Goal: Task Accomplishment & Management: Manage account settings

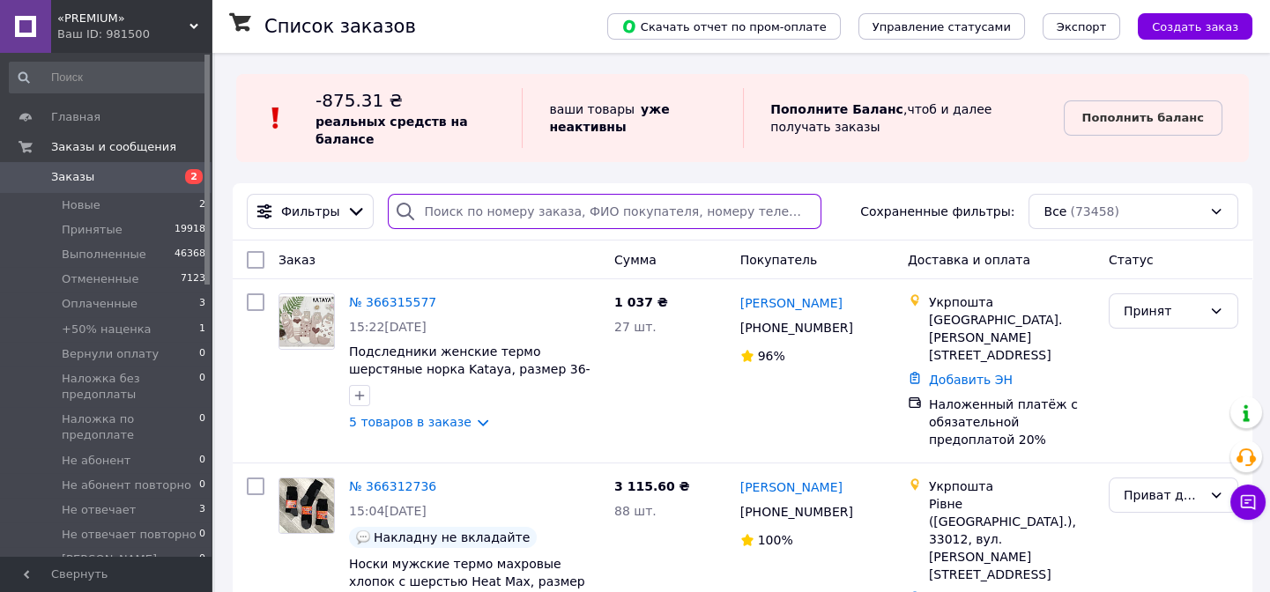
click at [482, 203] on input "search" at bounding box center [604, 211] width 433 height 35
paste input "[PHONE_NUMBER]"
type input "[PHONE_NUMBER]"
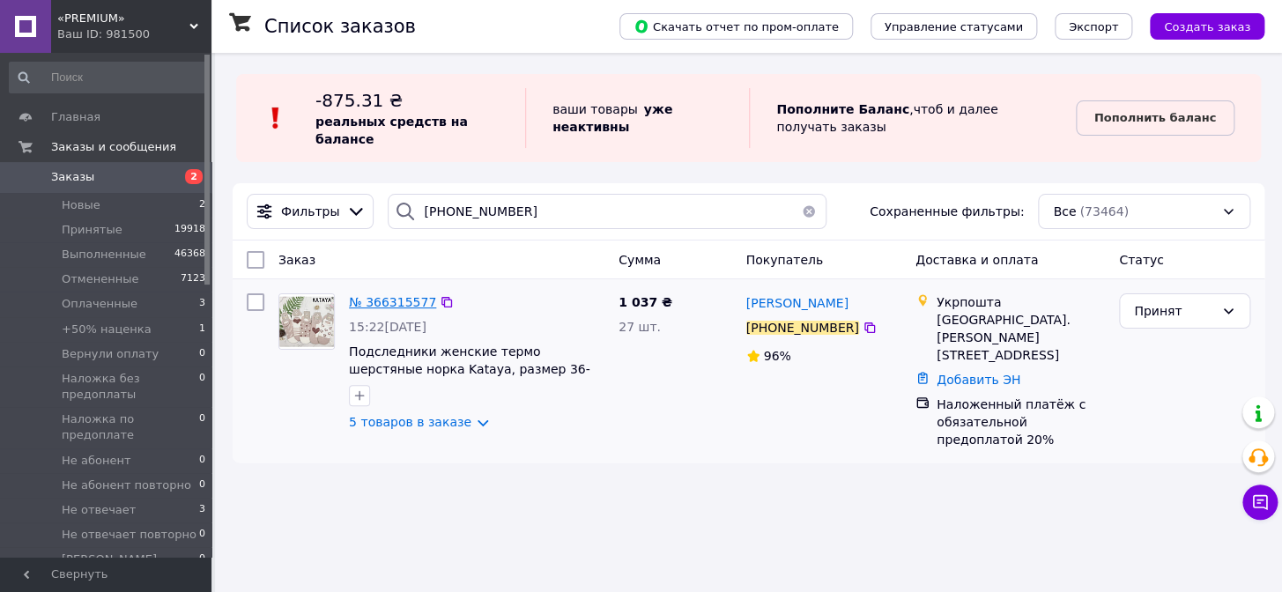
click at [383, 295] on span "№ 366315577" at bounding box center [392, 302] width 87 height 14
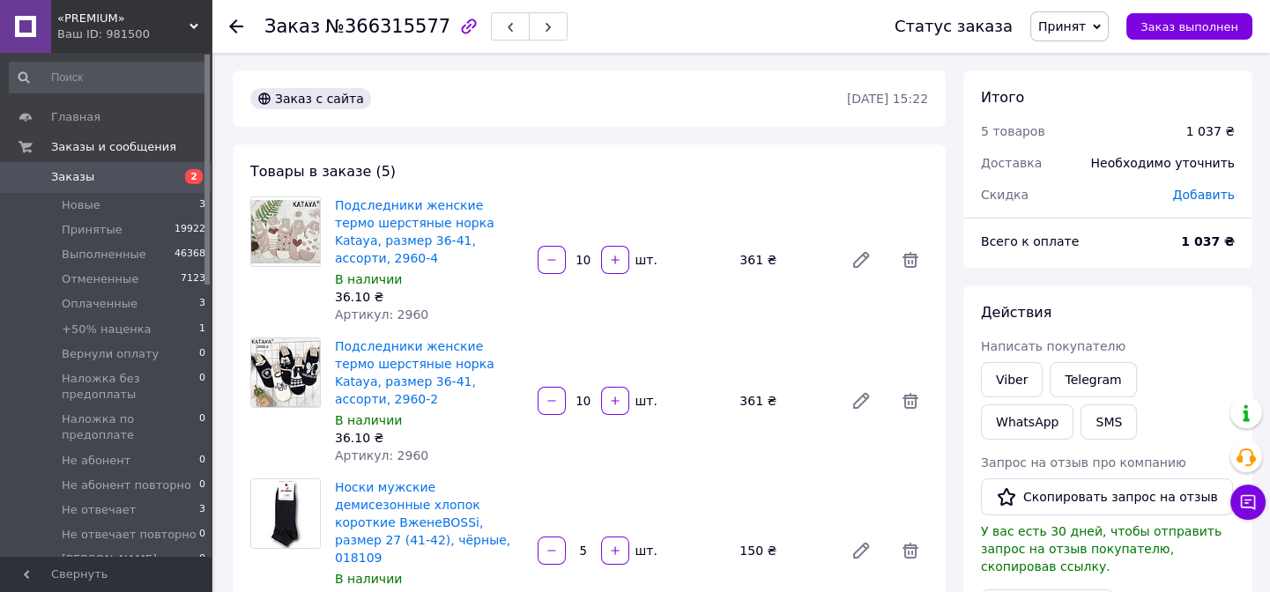
click at [1082, 23] on span "Принят" at bounding box center [1062, 26] width 48 height 14
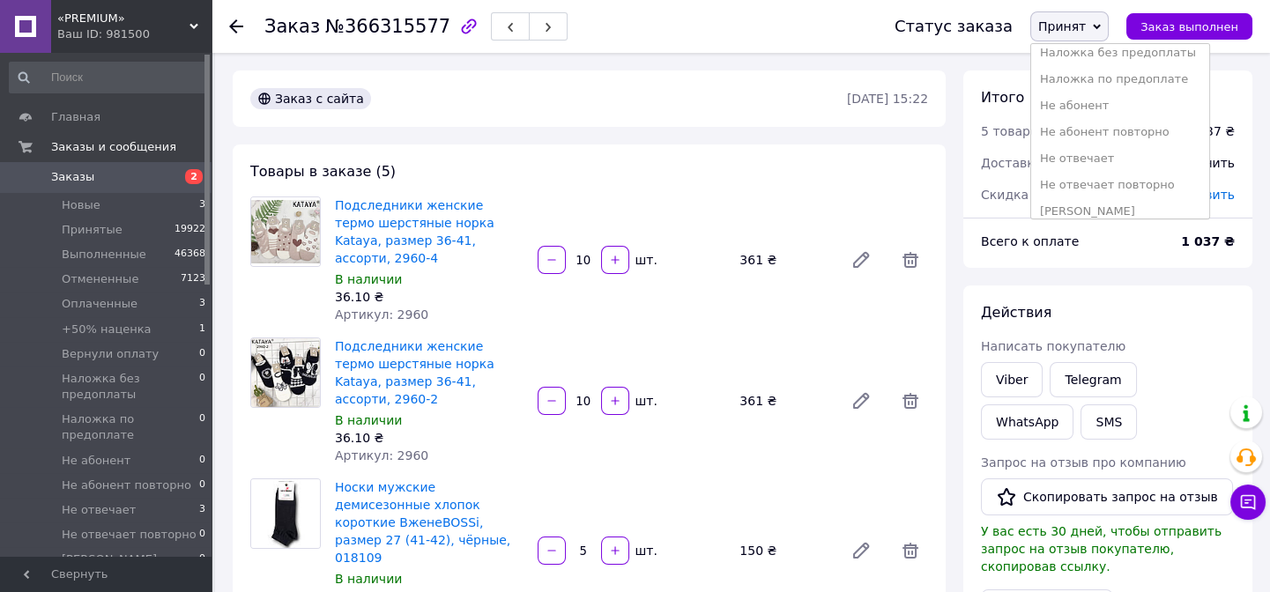
scroll to position [256, 0]
click at [1071, 176] on li "Приват долг" at bounding box center [1120, 175] width 178 height 26
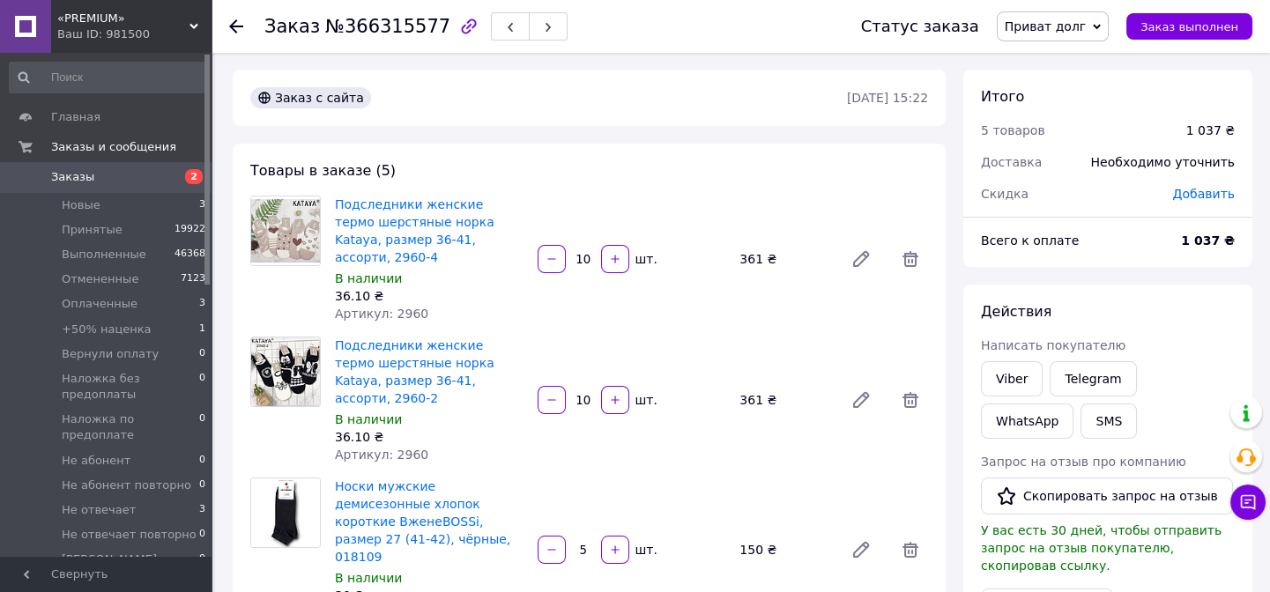
scroll to position [0, 0]
click at [129, 189] on link "Заказы 2" at bounding box center [108, 177] width 216 height 30
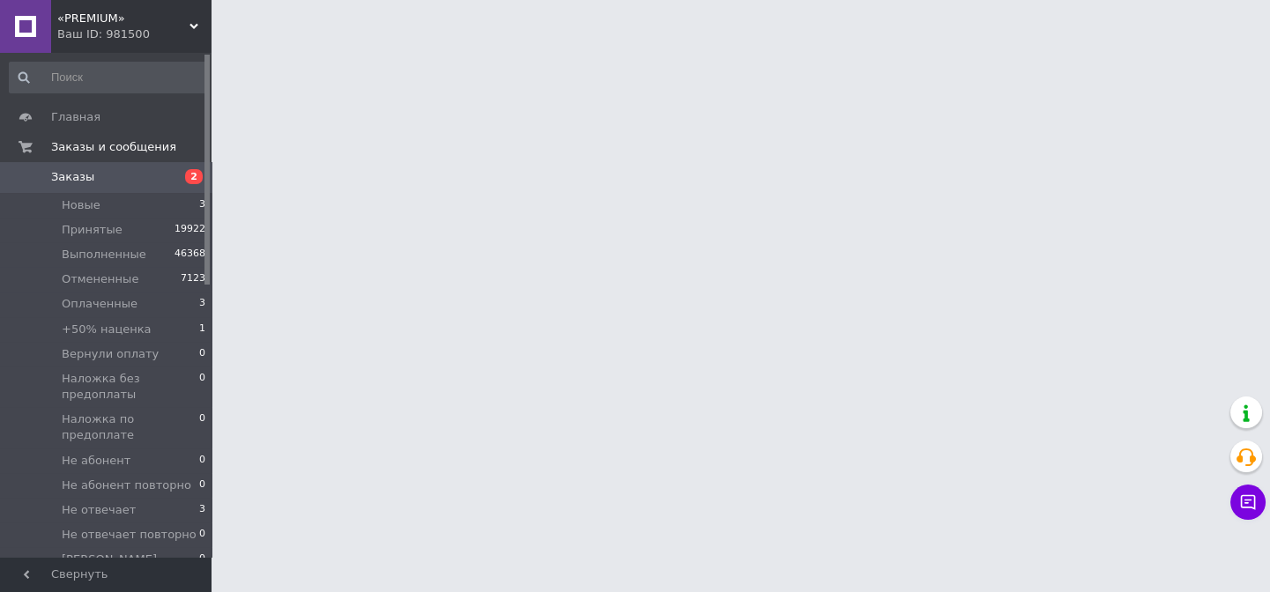
click at [129, 189] on link "Заказы 2" at bounding box center [108, 177] width 216 height 30
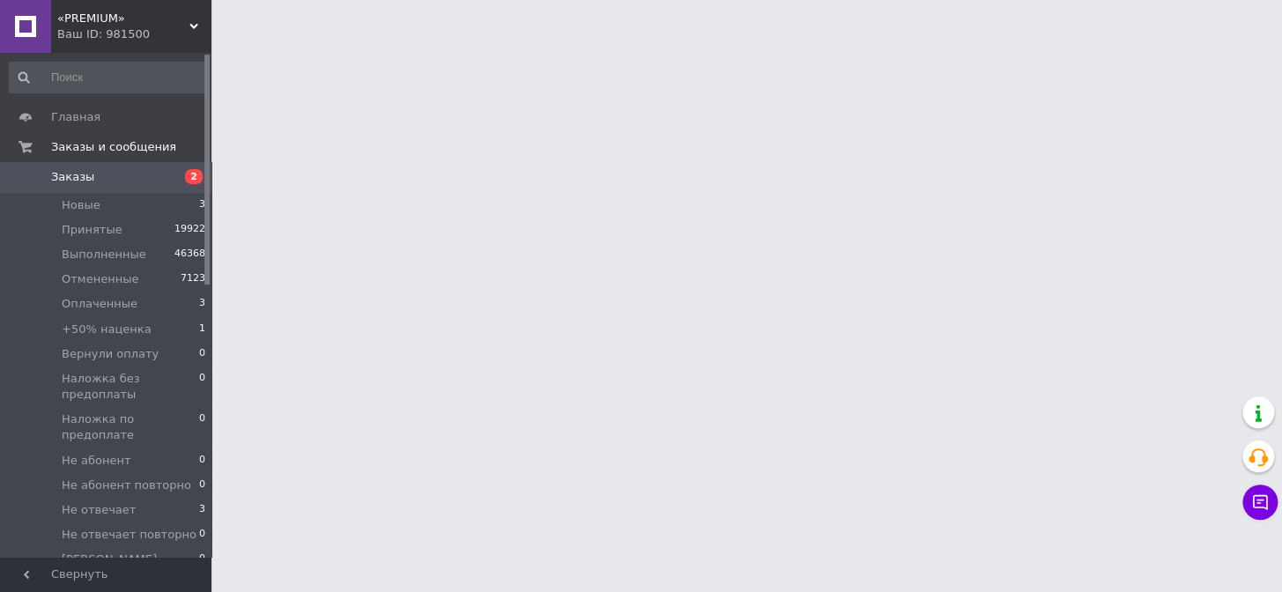
drag, startPoint x: 679, startPoint y: 93, endPoint x: 135, endPoint y: 179, distance: 551.2
click at [135, 179] on span "Заказы" at bounding box center [107, 177] width 112 height 16
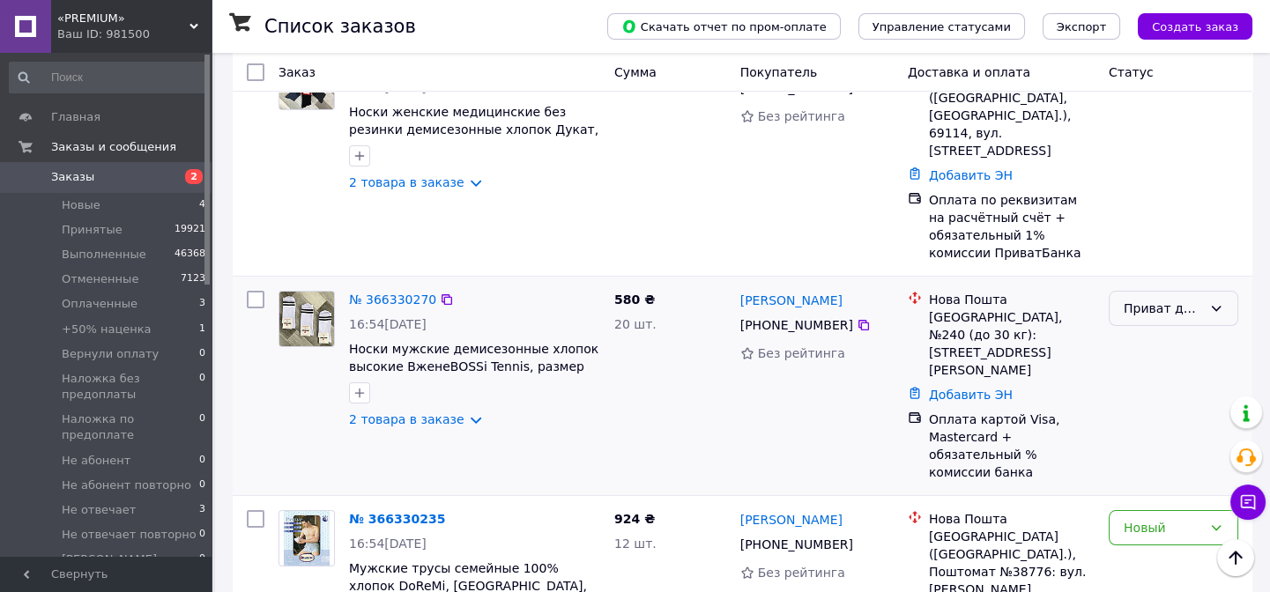
scroll to position [560, 0]
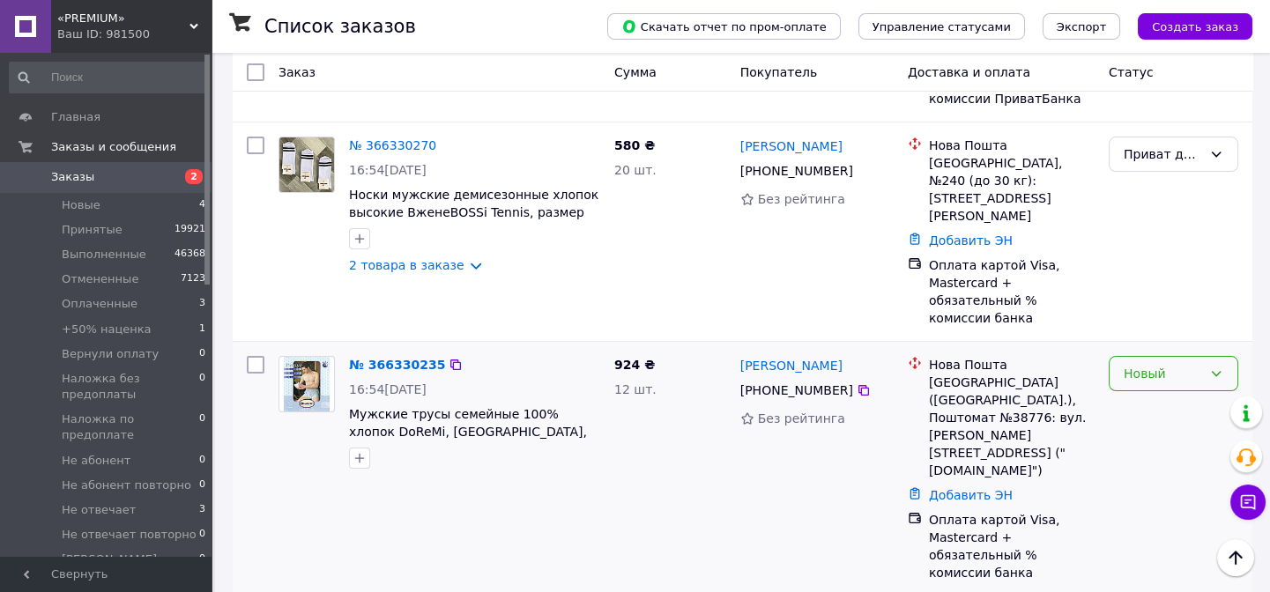
click at [1182, 356] on div "Новый" at bounding box center [1173, 373] width 130 height 35
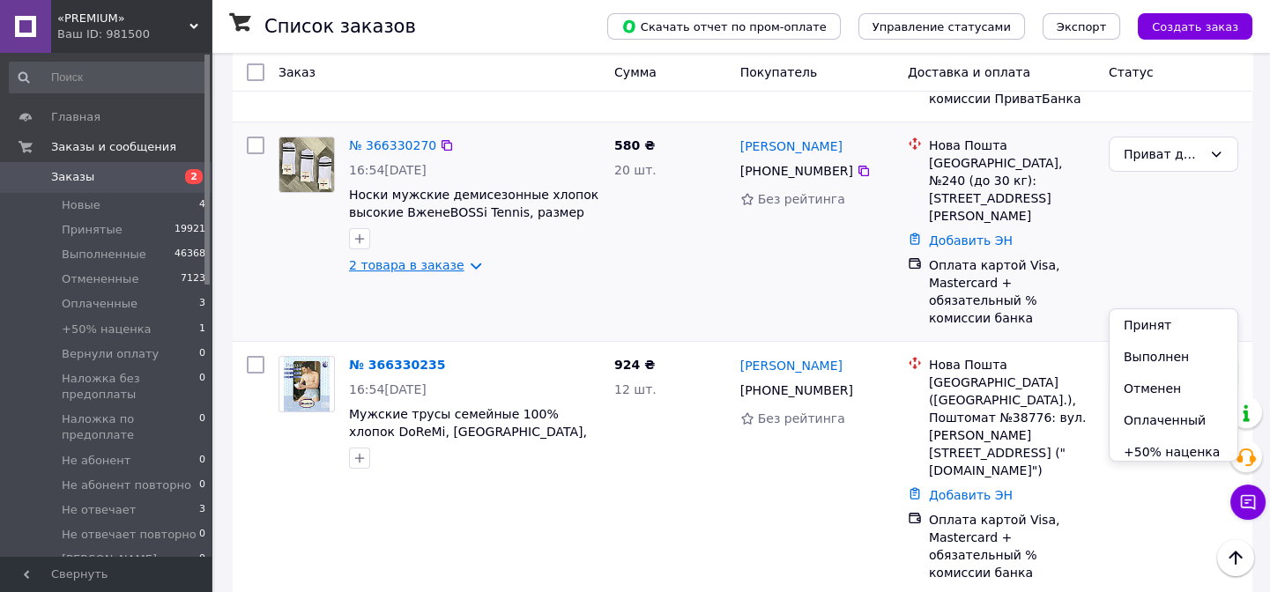
drag, startPoint x: 1127, startPoint y: 320, endPoint x: 362, endPoint y: 226, distance: 770.5
click at [1124, 321] on li "Принят" at bounding box center [1173, 325] width 128 height 32
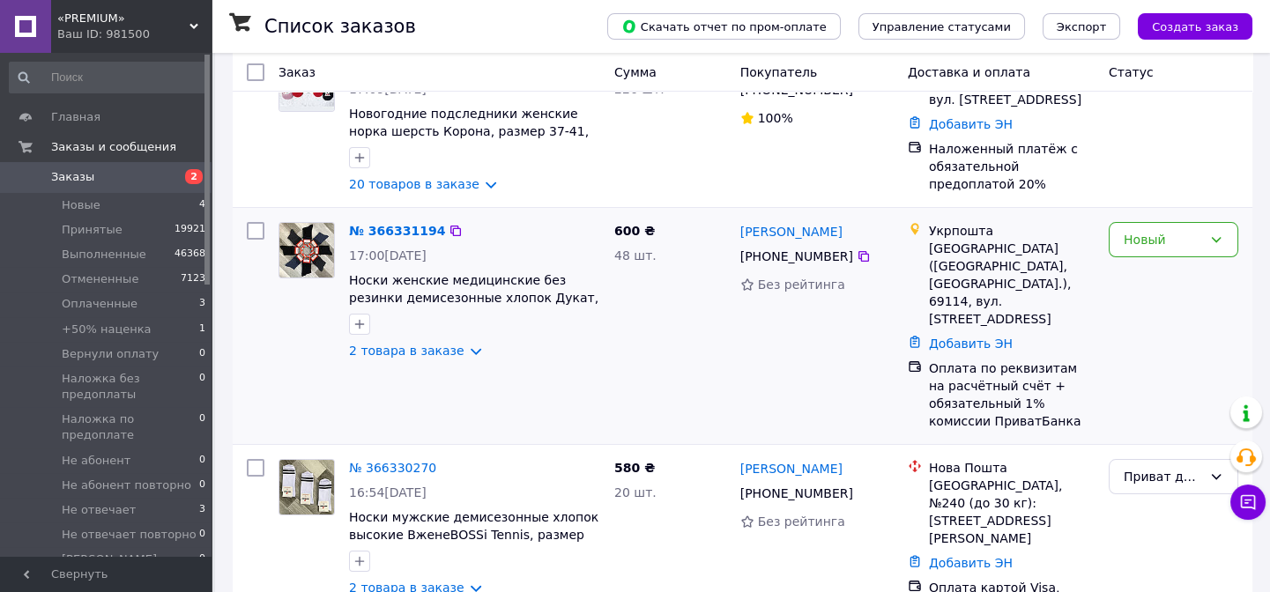
scroll to position [240, 0]
click at [1178, 262] on div "Новый" at bounding box center [1173, 324] width 144 height 222
click at [1137, 250] on div "Новый" at bounding box center [1173, 237] width 130 height 35
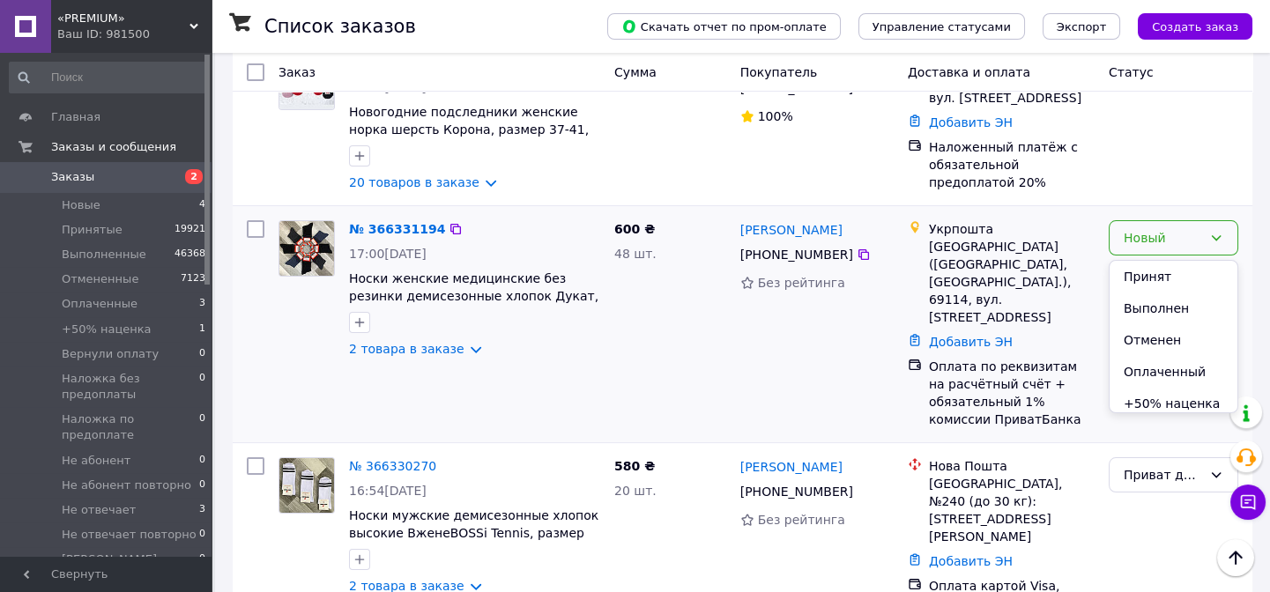
click at [1136, 266] on li "Принят" at bounding box center [1173, 277] width 128 height 32
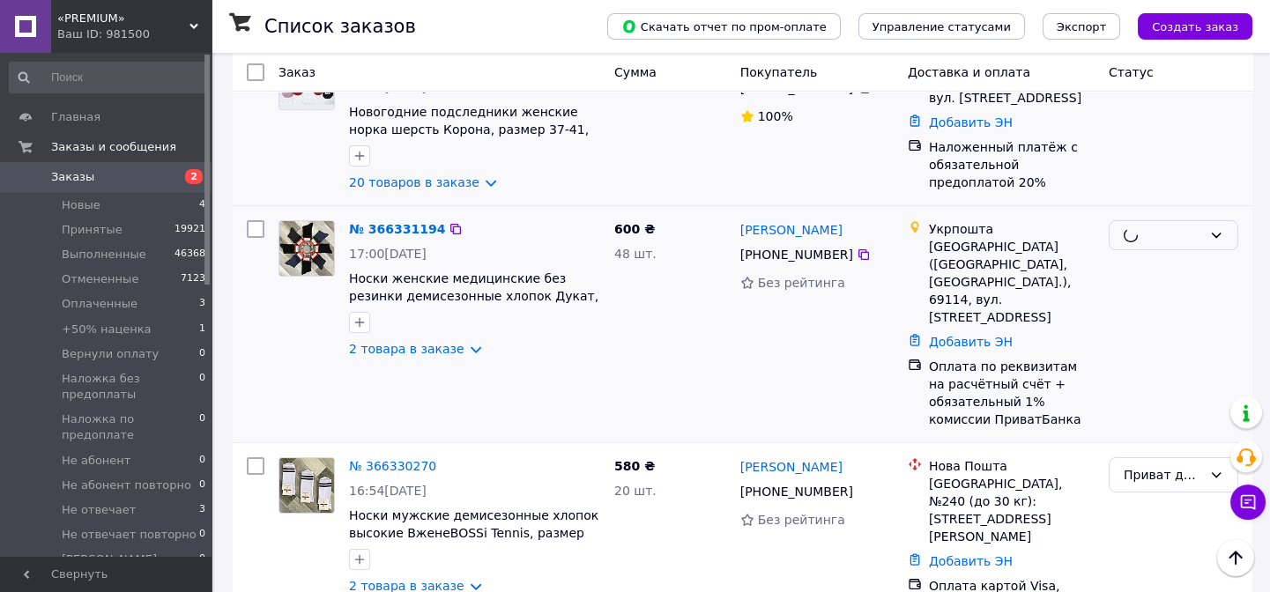
scroll to position [159, 0]
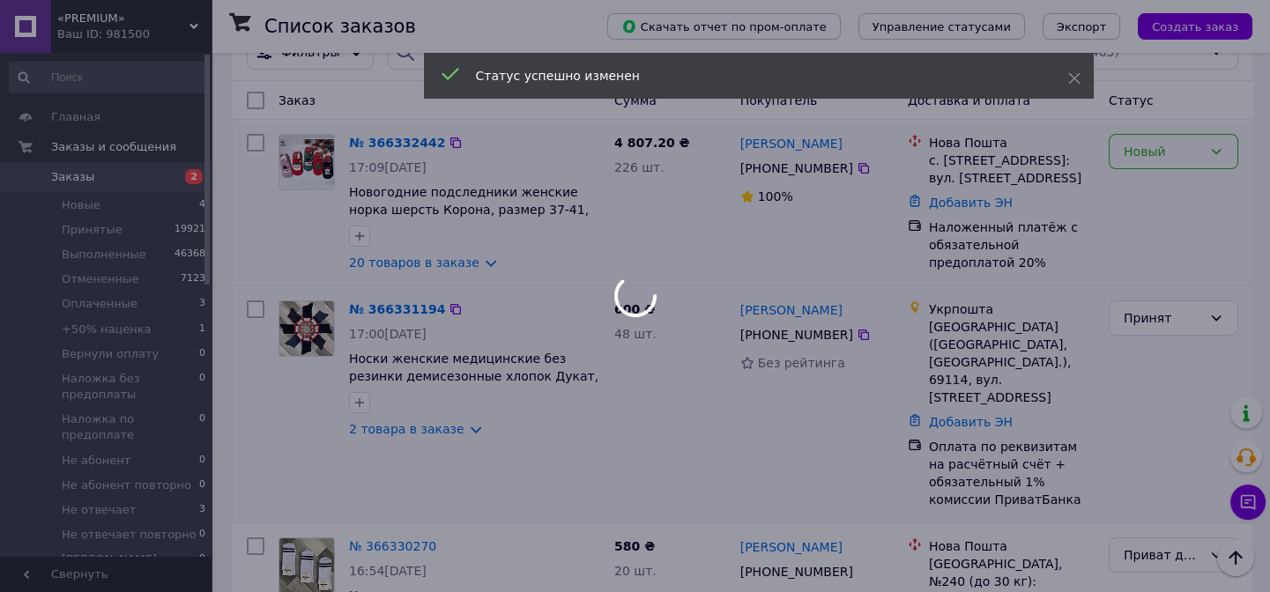
click at [1149, 149] on div at bounding box center [635, 296] width 1270 height 592
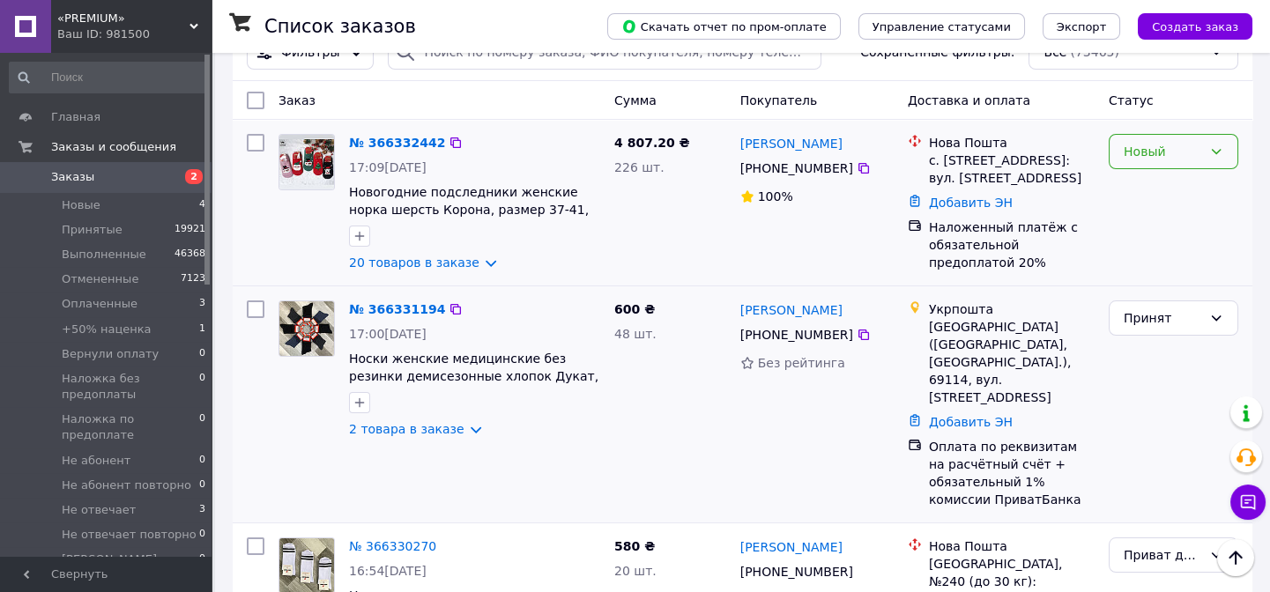
click at [1164, 154] on div "Новый" at bounding box center [1162, 151] width 78 height 19
drag, startPoint x: 1164, startPoint y: 193, endPoint x: 131, endPoint y: 157, distance: 1033.3
click at [1164, 192] on li "Принят" at bounding box center [1173, 190] width 128 height 32
click at [126, 179] on span "Заказы" at bounding box center [107, 177] width 112 height 16
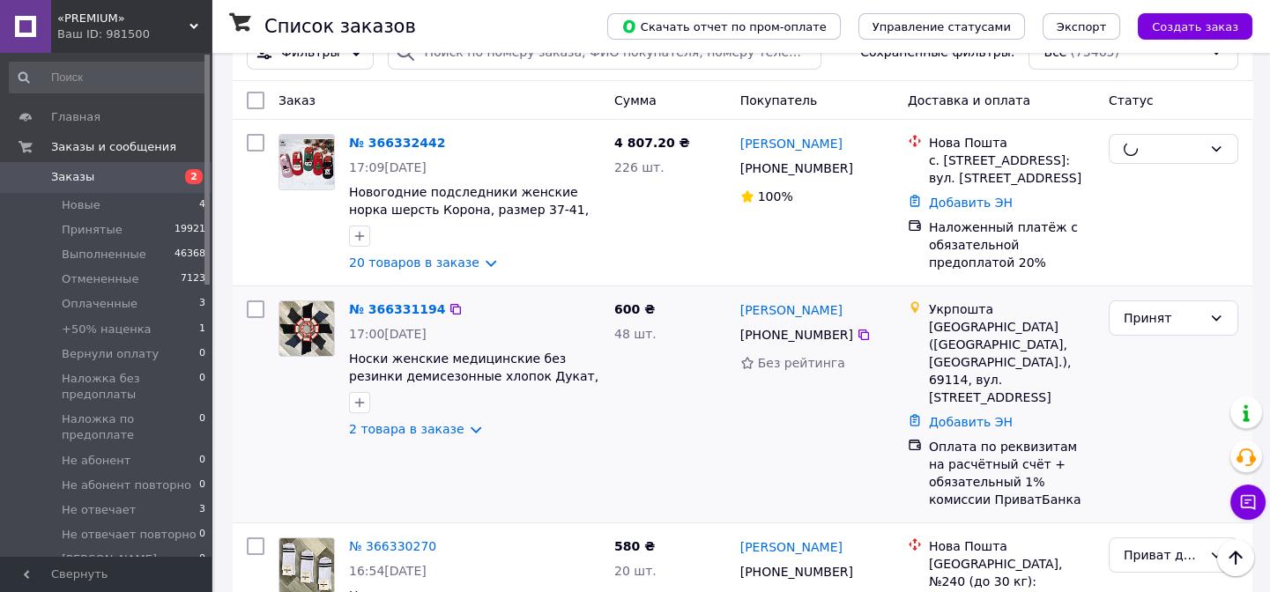
click at [126, 179] on span "Заказы" at bounding box center [107, 177] width 112 height 16
